Goal: Information Seeking & Learning: Obtain resource

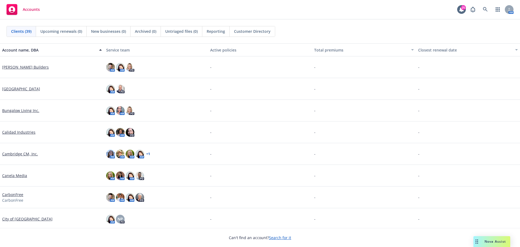
click at [491, 239] on span "Nova Assist" at bounding box center [495, 241] width 21 height 5
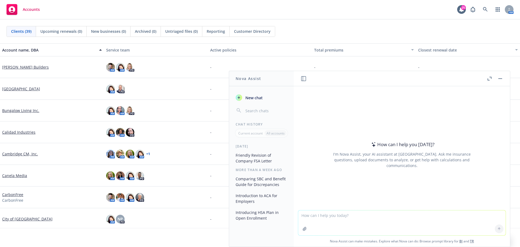
click at [324, 221] on textarea at bounding box center [402, 222] width 208 height 25
click at [312, 219] on textarea at bounding box center [402, 222] width 208 height 25
click at [313, 216] on textarea at bounding box center [402, 222] width 208 height 25
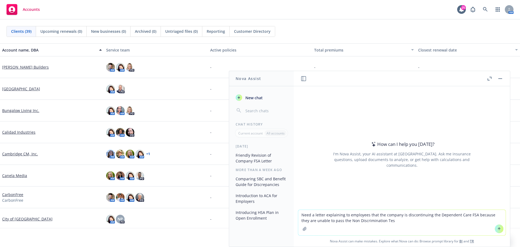
type textarea "Need a letter explaining to employees that the company is discontinuing the Dep…"
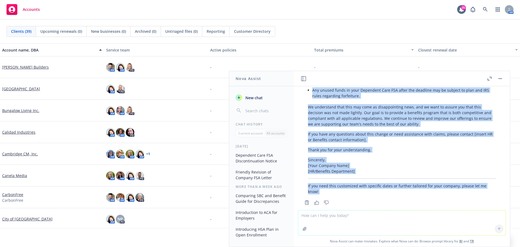
scroll to position [157, 0]
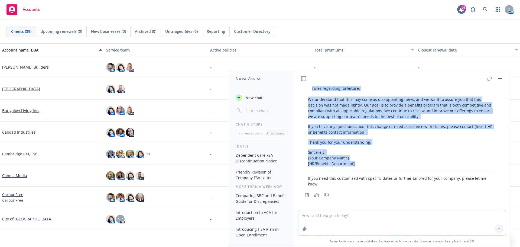
drag, startPoint x: 309, startPoint y: 119, endPoint x: 385, endPoint y: 163, distance: 88.1
click at [385, 163] on div "Certainly! Below is a professional draft letter you can use to communicate this…" at bounding box center [402, 72] width 199 height 233
copy div "Dear Team, We are writing to inform you of an important update regarding our be…"
